Goal: Ask a question

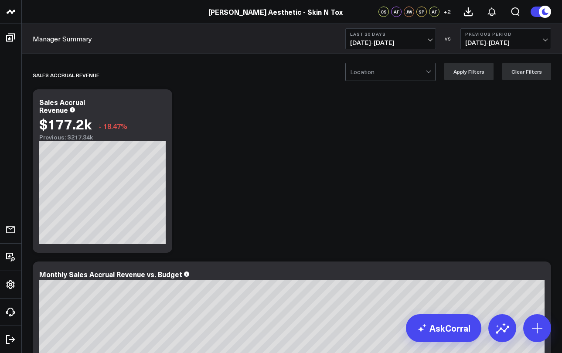
click at [410, 73] on div at bounding box center [387, 71] width 75 height 17
click at [310, 83] on div "Sales Accrual Revenue" at bounding box center [242, 75] width 418 height 20
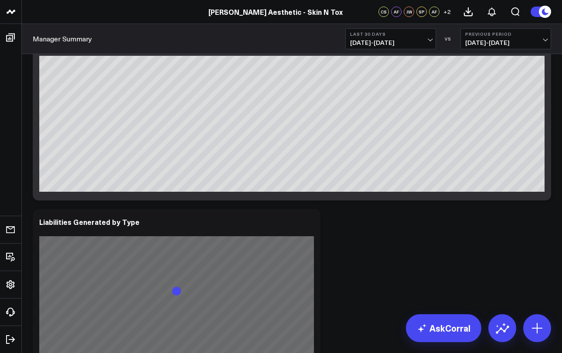
scroll to position [236, 0]
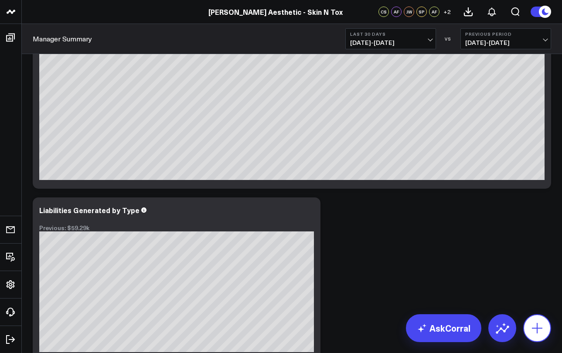
click at [536, 327] on icon at bounding box center [537, 328] width 10 height 10
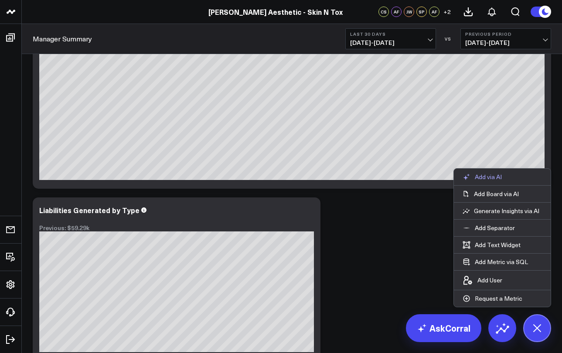
click at [496, 180] on p "Add via AI" at bounding box center [488, 177] width 27 height 8
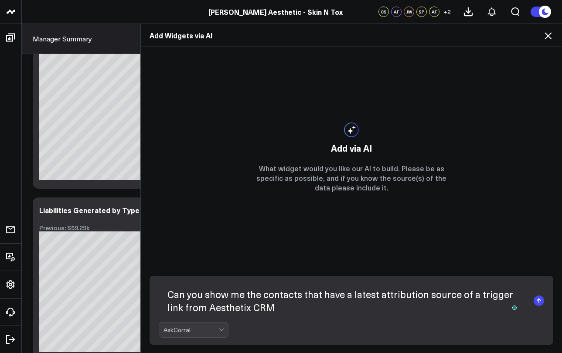
type textarea "Can you show me the contacts that have a latest attribution source of a trigger…"
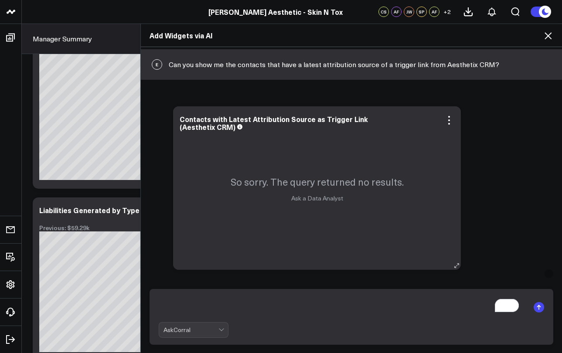
scroll to position [5, 0]
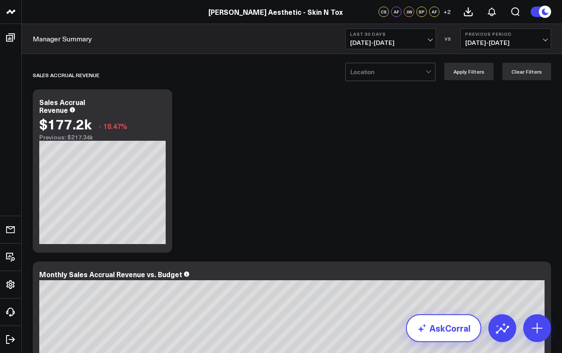
click at [444, 331] on link "AskCorral" at bounding box center [443, 328] width 75 height 28
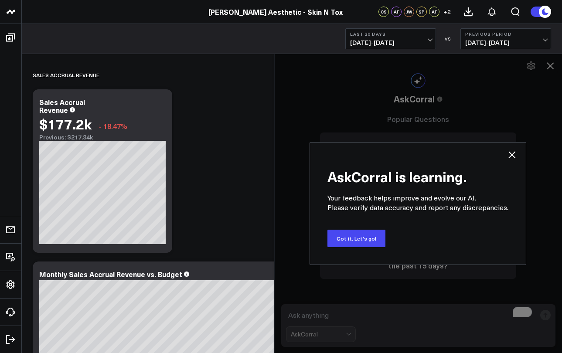
click at [511, 153] on icon at bounding box center [512, 154] width 7 height 7
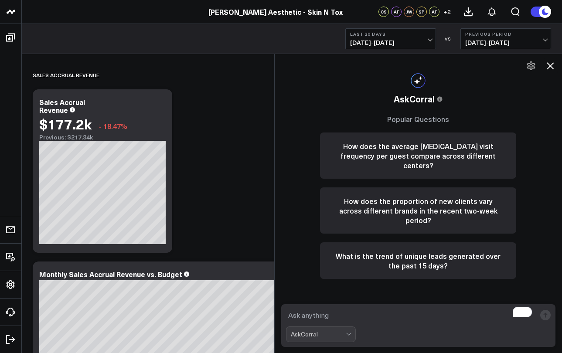
click at [329, 315] on textarea "To enrich screen reader interactions, please activate Accessibility in Grammarl…" at bounding box center [411, 315] width 250 height 16
type textarea "Do you see trigger link in any of the Aesthetix CRM data?"
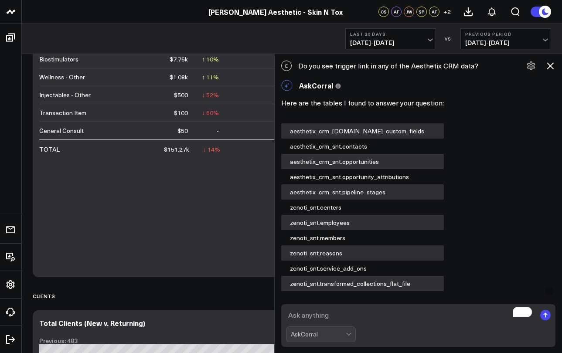
click at [550, 66] on icon at bounding box center [549, 65] width 7 height 7
